Goal: Obtain resource: Obtain resource

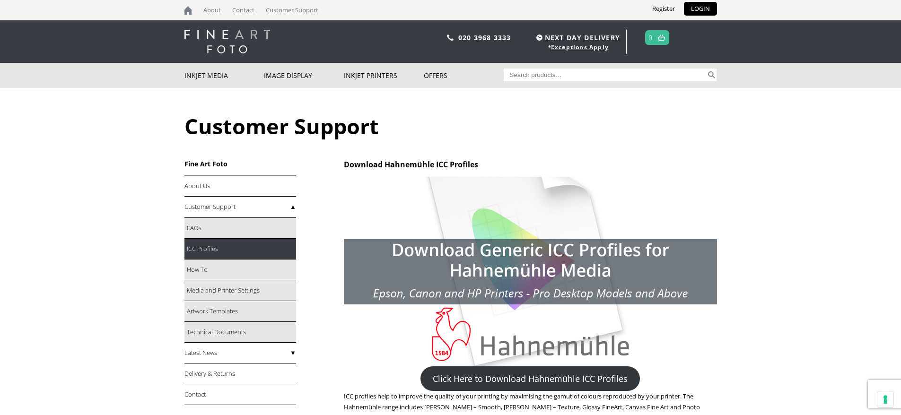
click at [210, 249] on link "ICC Profiles" at bounding box center [241, 249] width 112 height 21
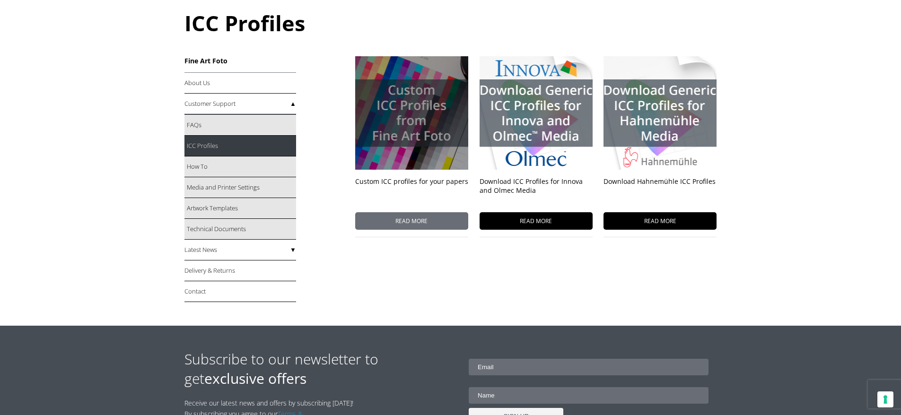
click at [437, 221] on span "READ MORE" at bounding box center [411, 221] width 113 height 18
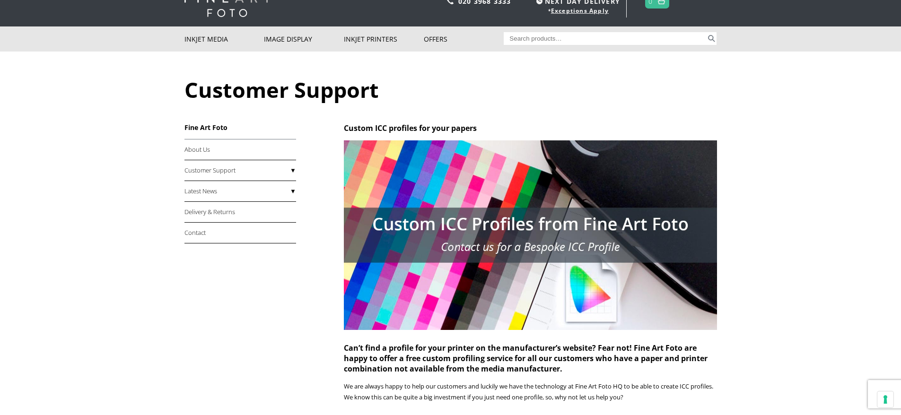
scroll to position [30, 0]
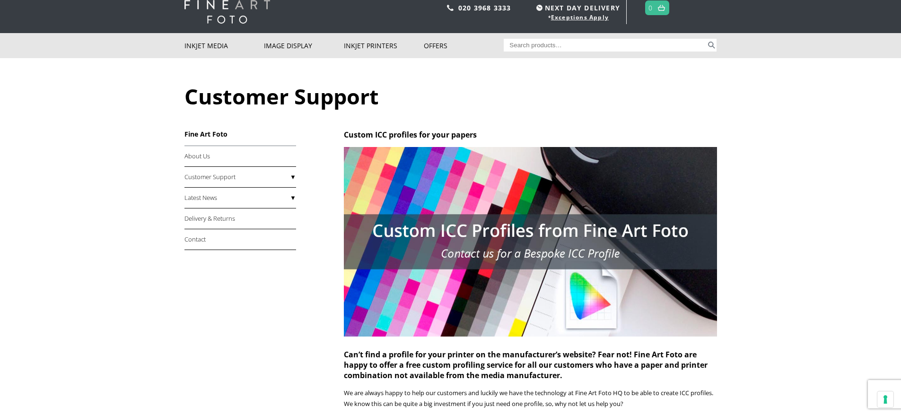
click at [509, 233] on img at bounding box center [530, 242] width 373 height 190
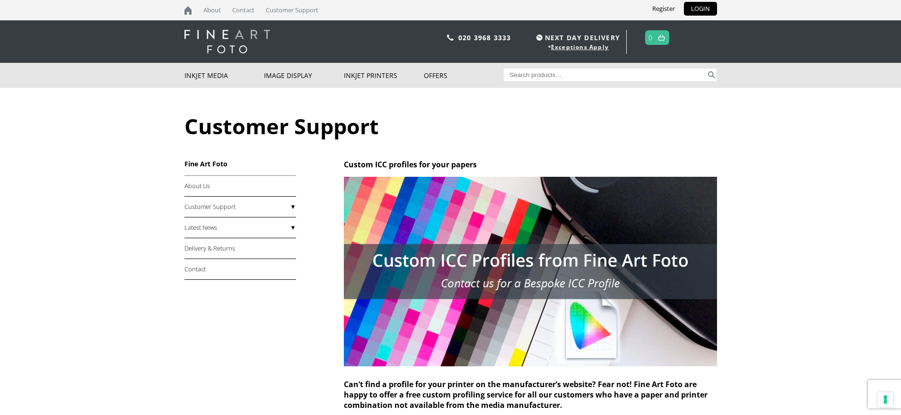
click at [556, 73] on input "Search for:" at bounding box center [605, 75] width 202 height 13
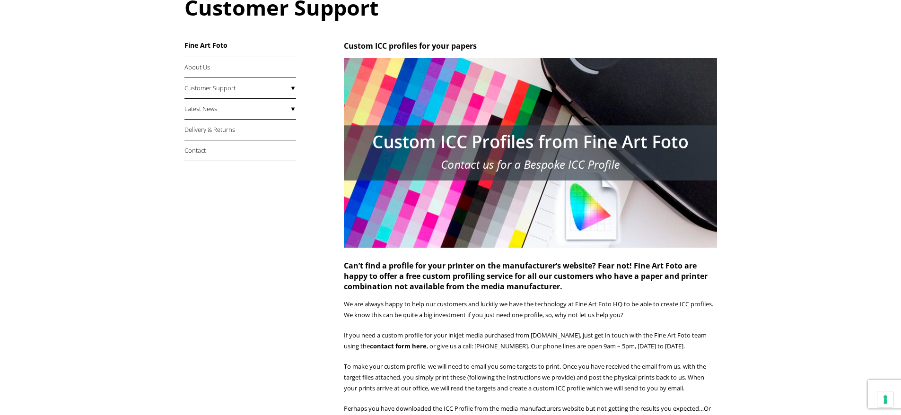
scroll to position [87, 0]
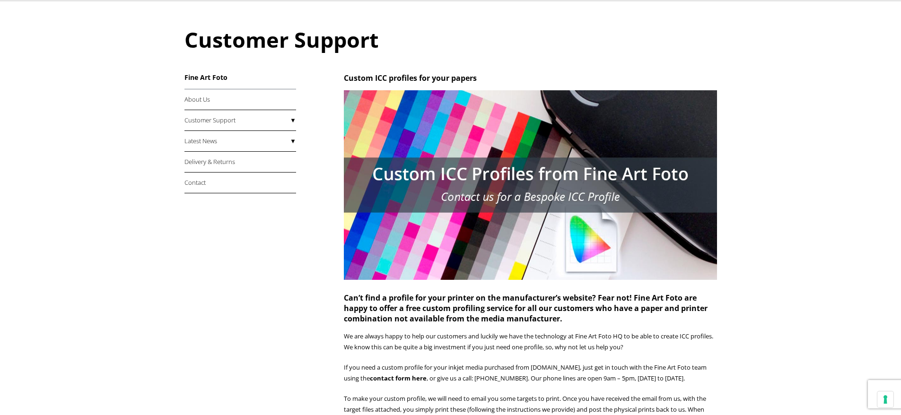
click at [505, 189] on img at bounding box center [530, 185] width 373 height 190
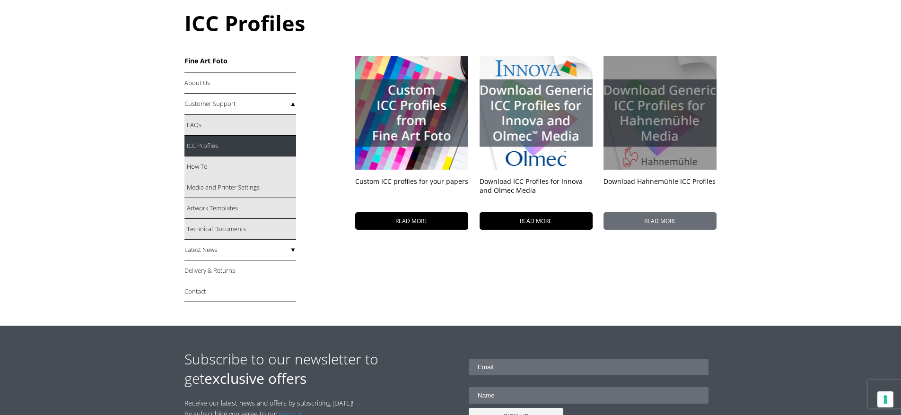
click at [619, 219] on span "READ MORE" at bounding box center [660, 221] width 113 height 18
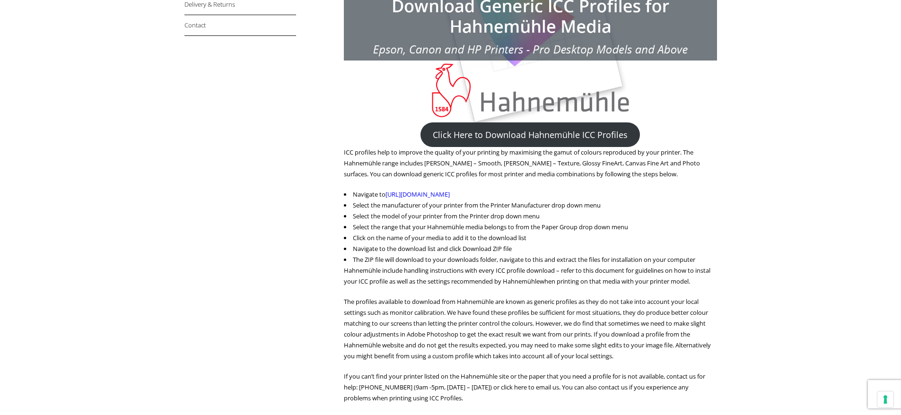
scroll to position [314, 0]
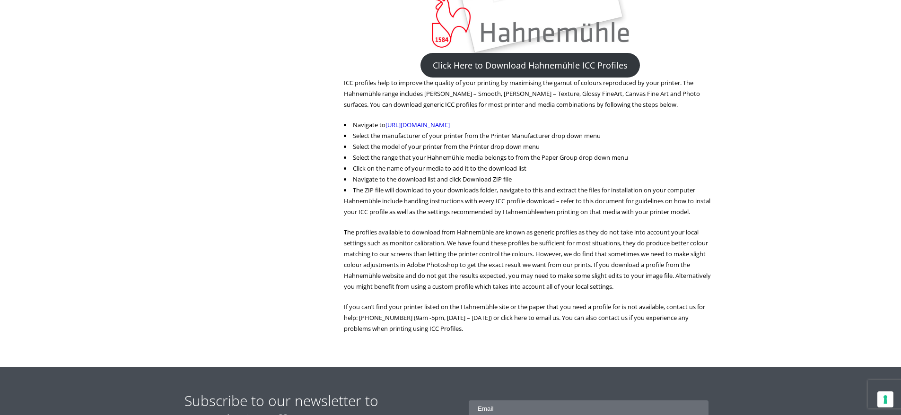
click at [488, 62] on link "Click Here to Download Hahnemühle ICC Profiles" at bounding box center [531, 65] width 220 height 25
